Goal: Check status: Check status

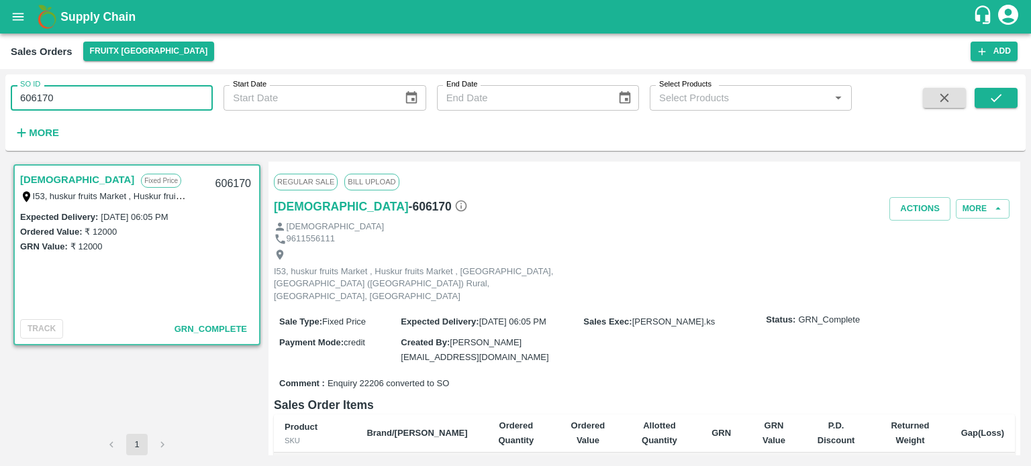
scroll to position [207, 0]
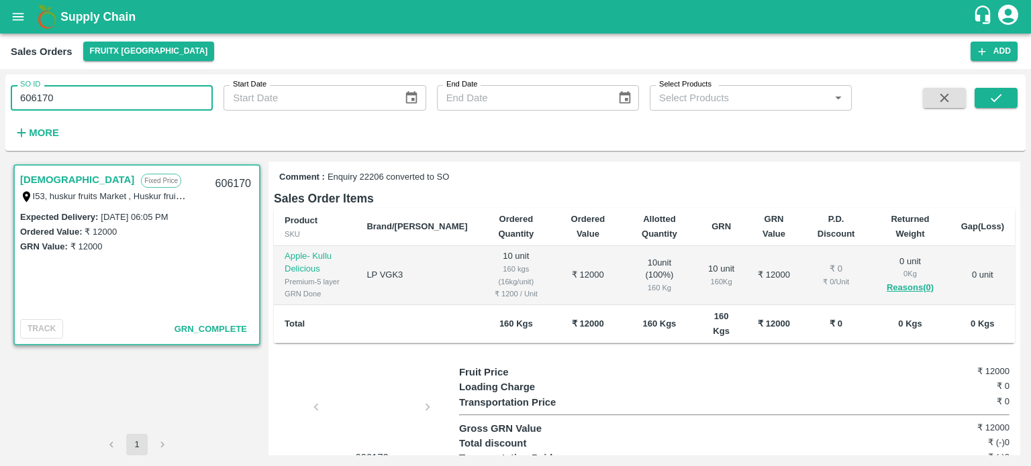
paste input "text"
type input "606029"
click at [982, 96] on button "submit" at bounding box center [995, 98] width 43 height 20
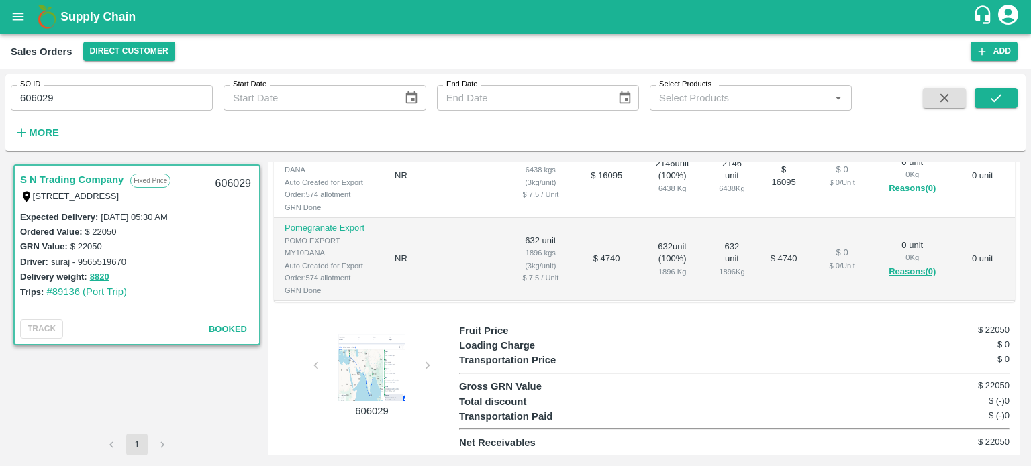
scroll to position [380, 0]
click at [18, 12] on icon "open drawer" at bounding box center [18, 16] width 15 height 15
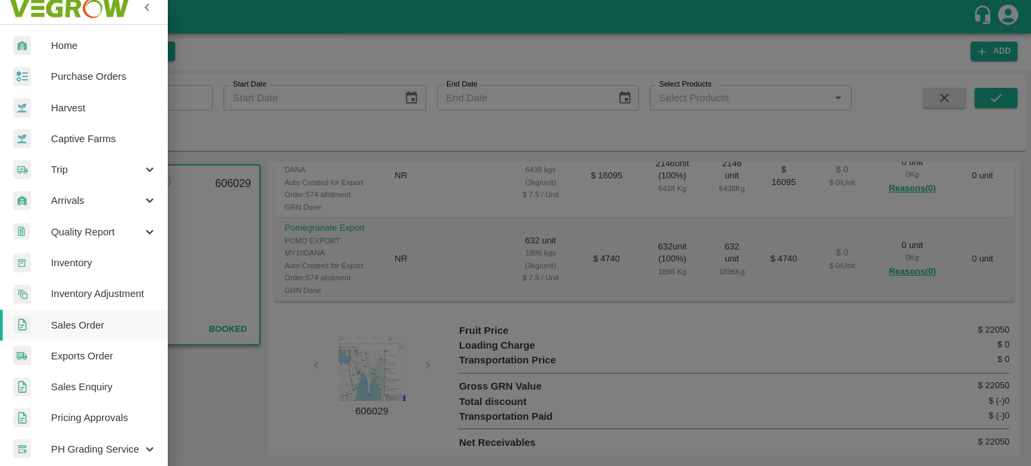
scroll to position [0, 0]
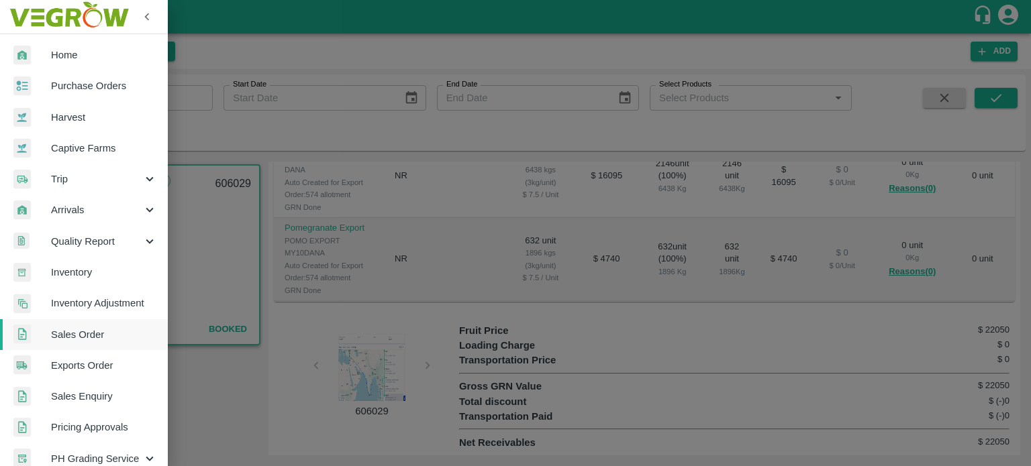
click at [436, 58] on div at bounding box center [515, 233] width 1031 height 466
